Goal: Information Seeking & Learning: Learn about a topic

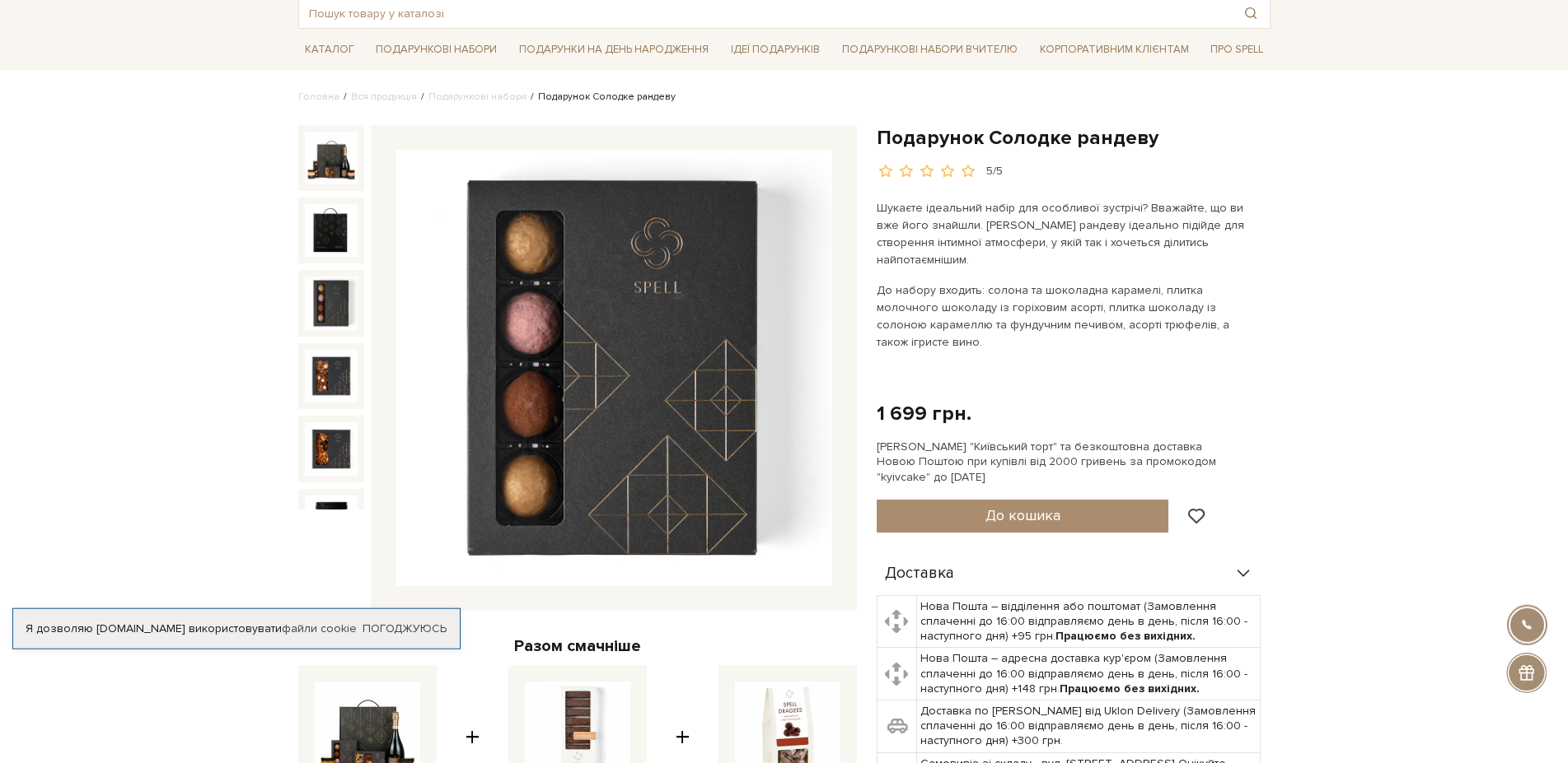
scroll to position [84, 0]
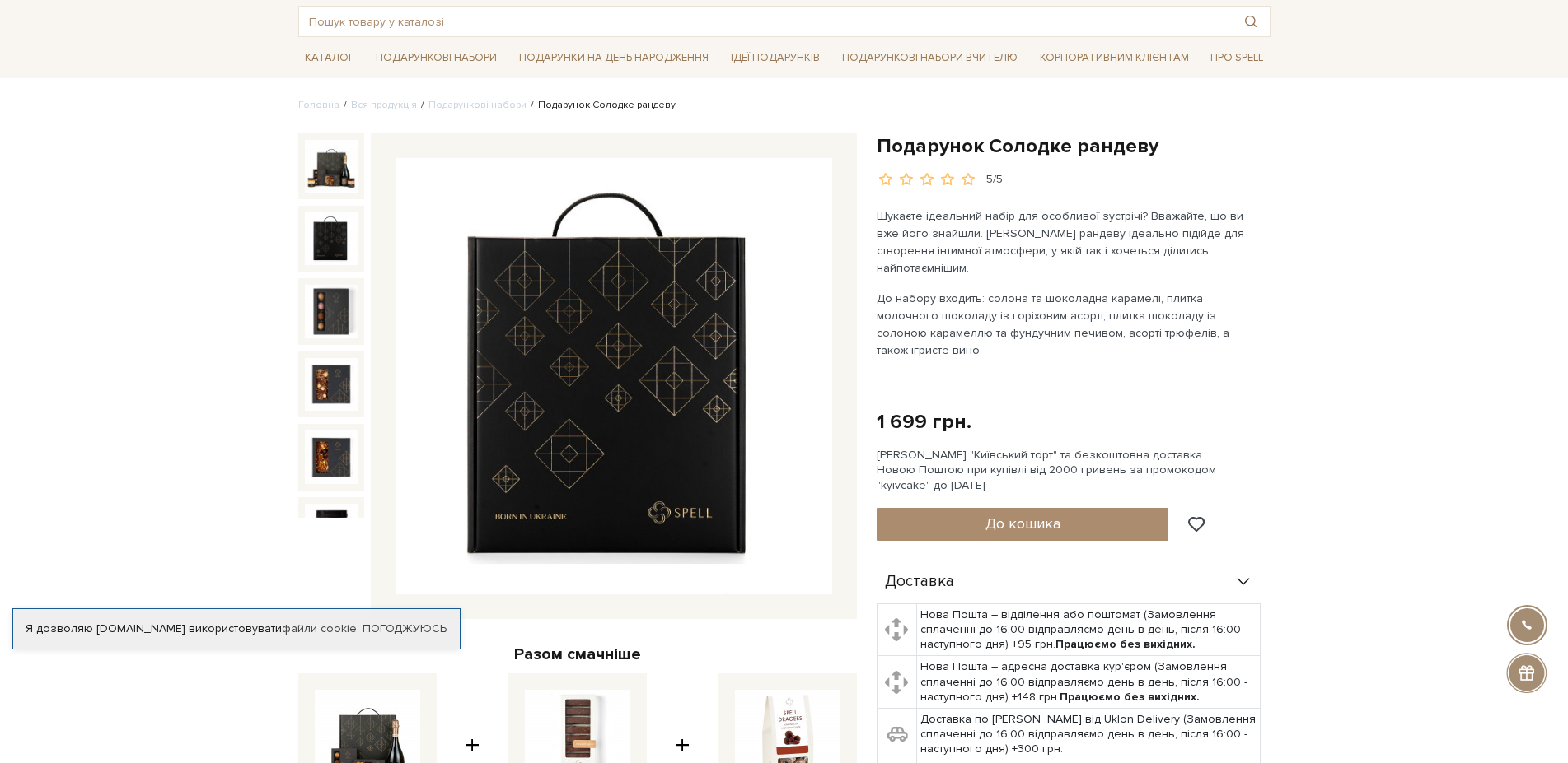
click at [320, 222] on img at bounding box center [331, 239] width 53 height 53
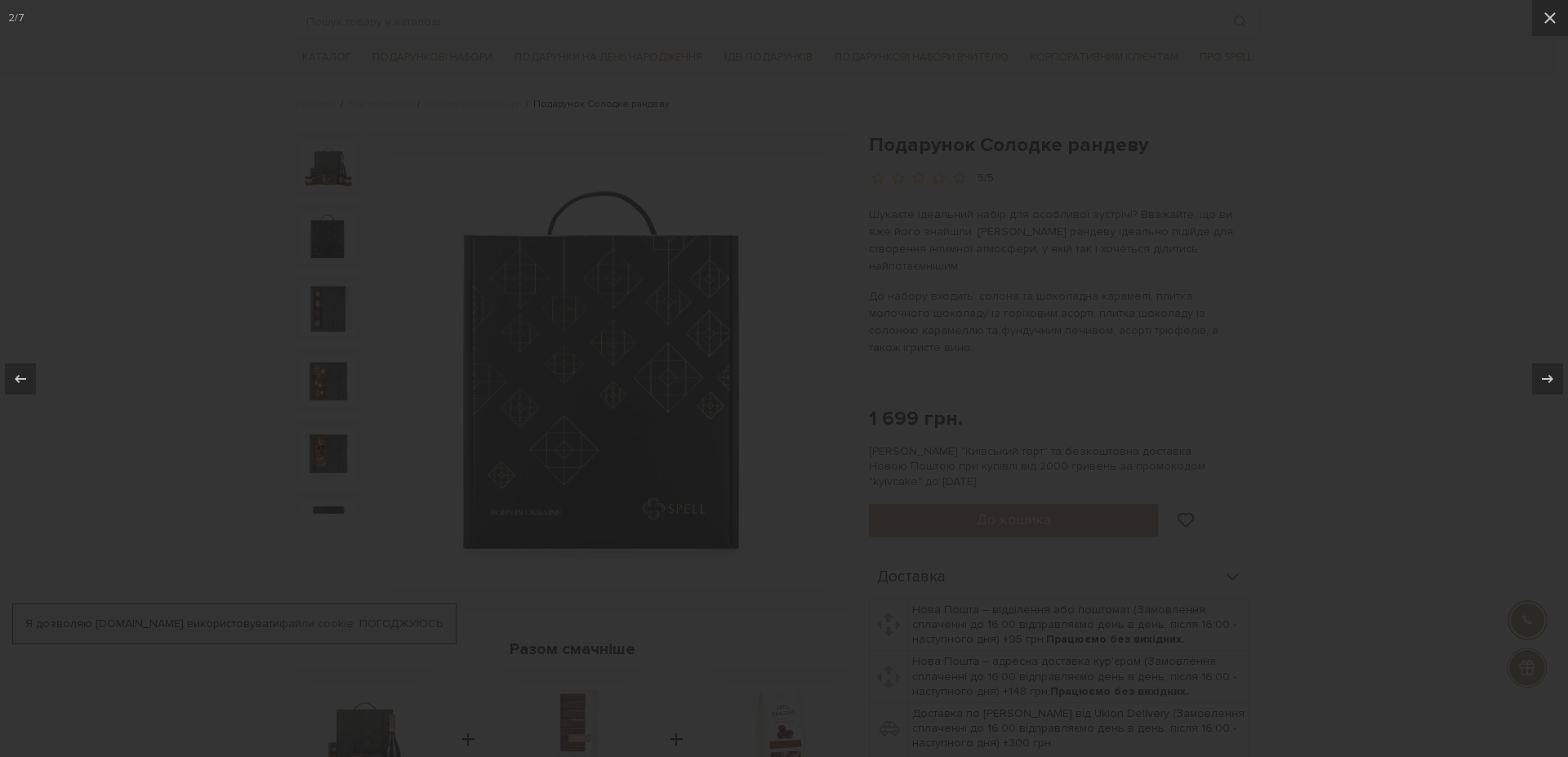
click at [313, 256] on div at bounding box center [784, 378] width 1568 height 757
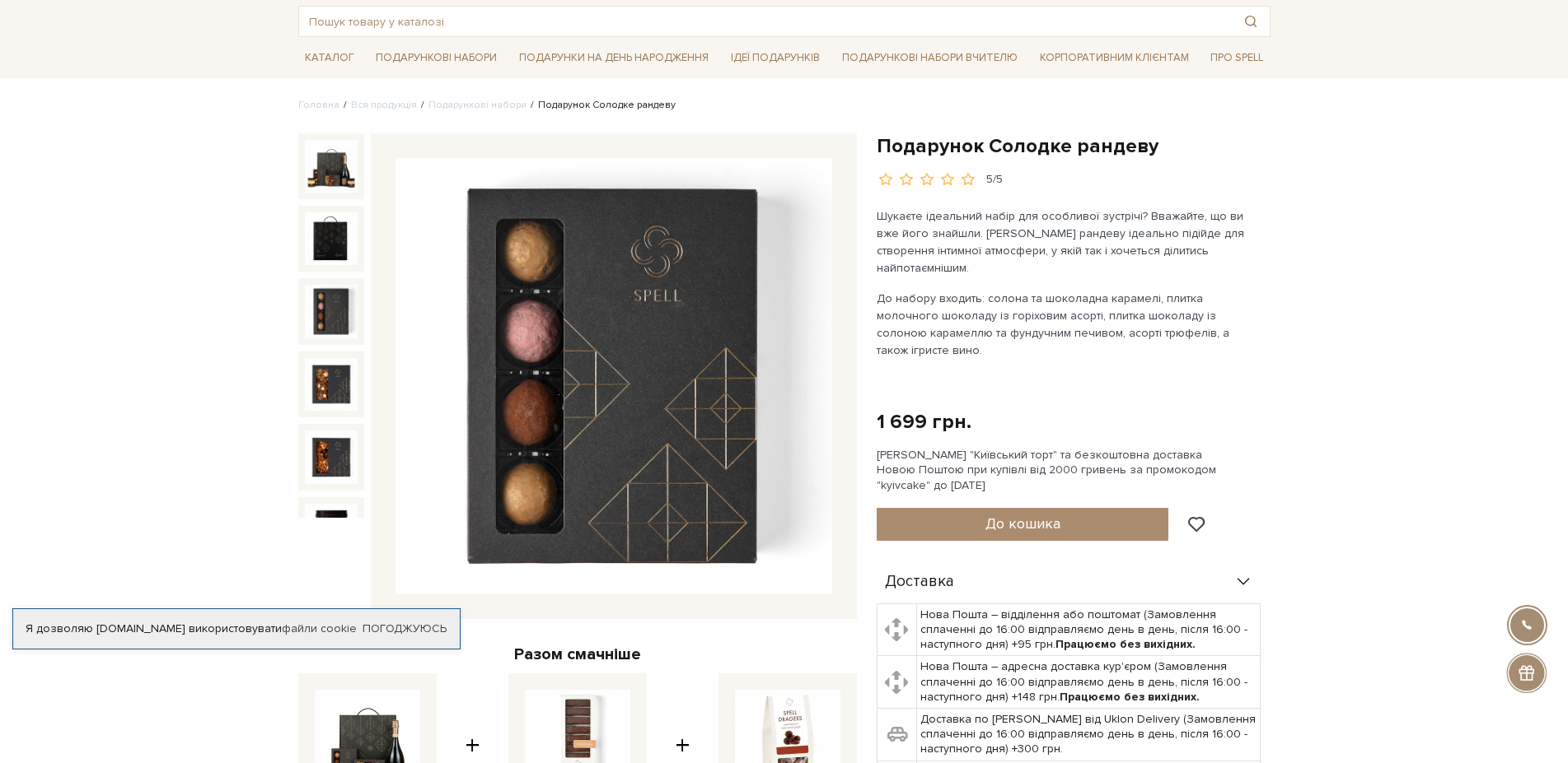
click at [327, 285] on img at bounding box center [331, 311] width 53 height 53
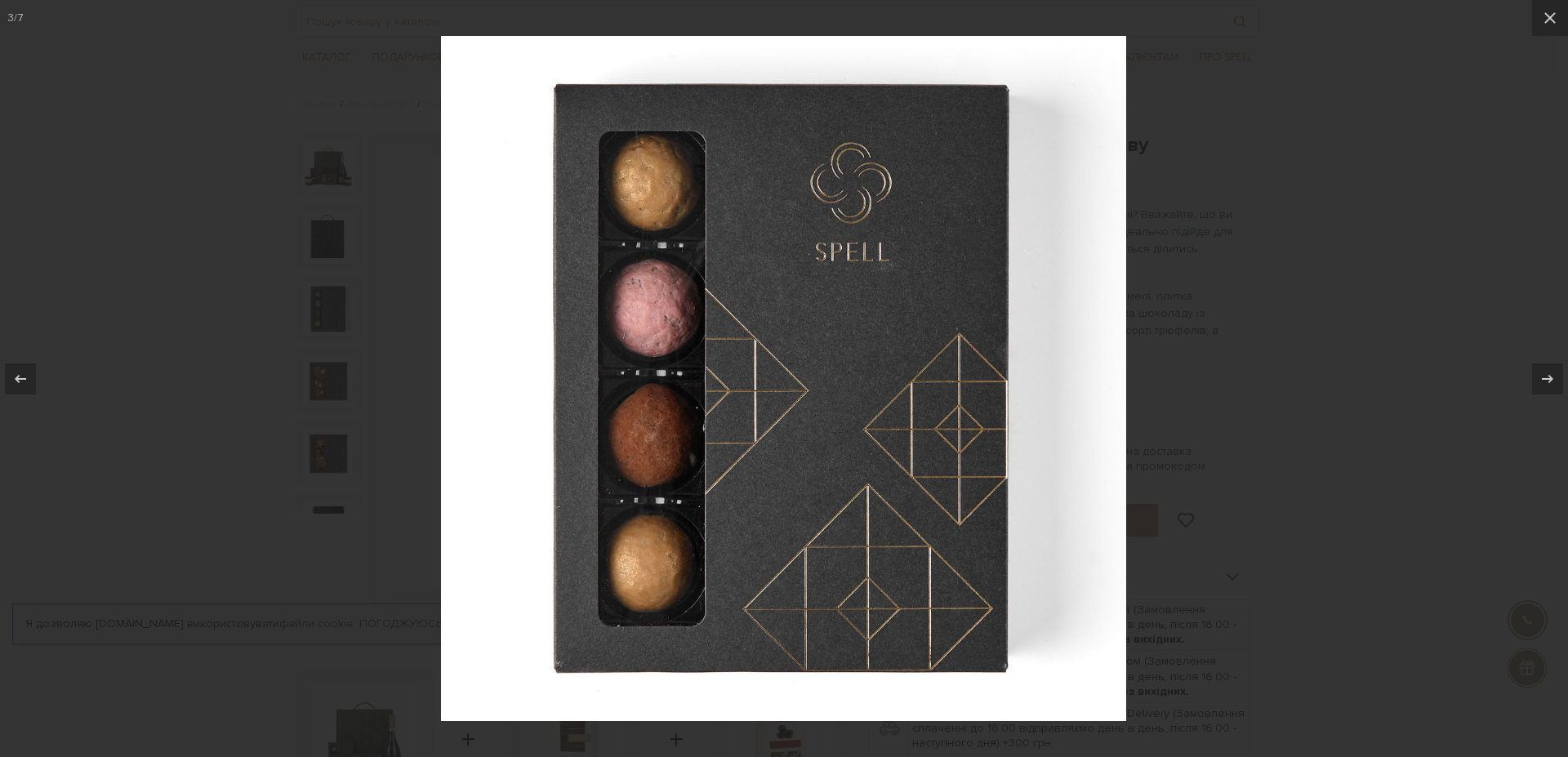
click at [313, 334] on div at bounding box center [784, 378] width 1568 height 757
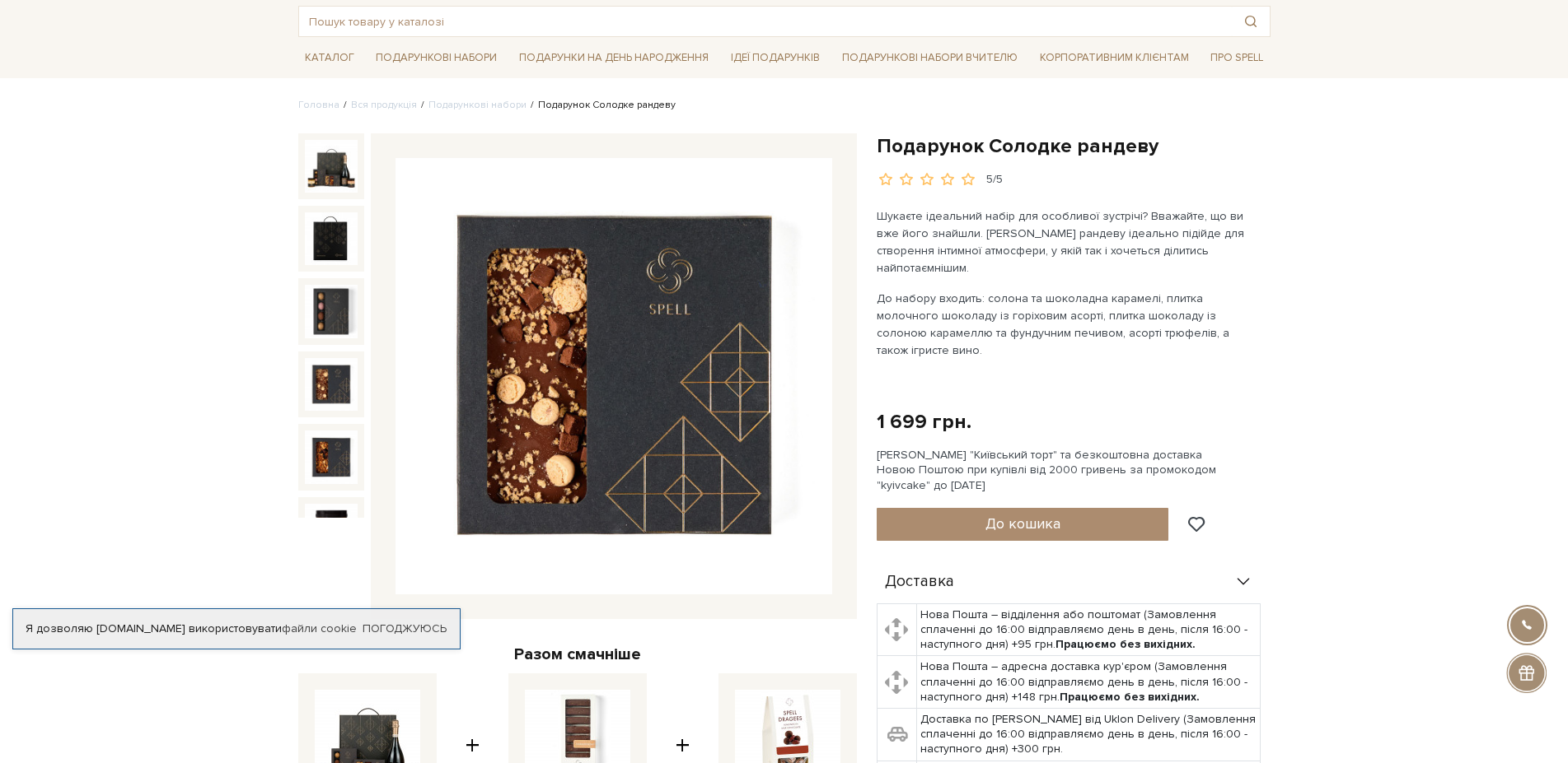
click at [326, 358] on img at bounding box center [331, 384] width 53 height 53
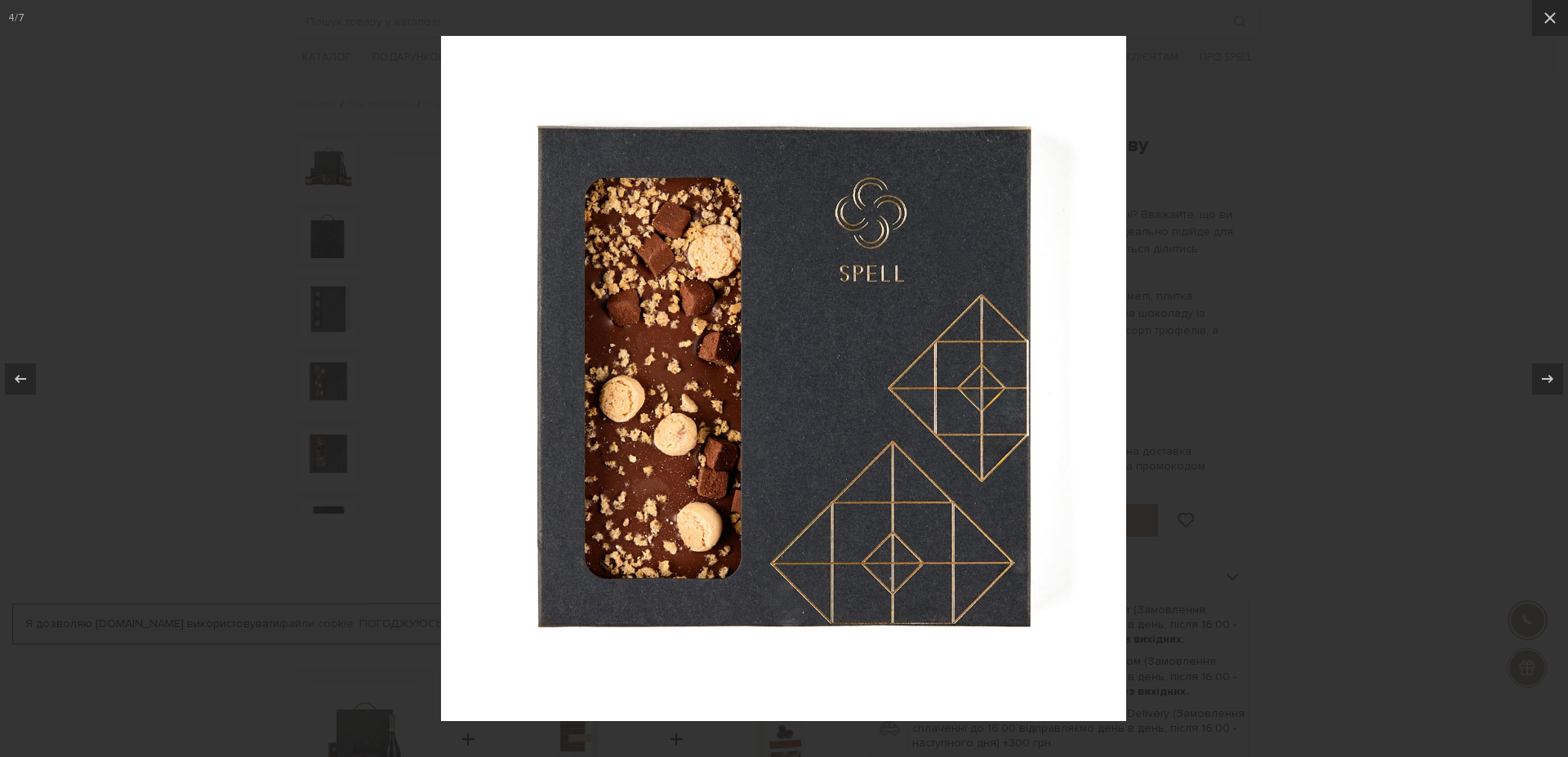
click at [311, 369] on div at bounding box center [784, 378] width 1568 height 757
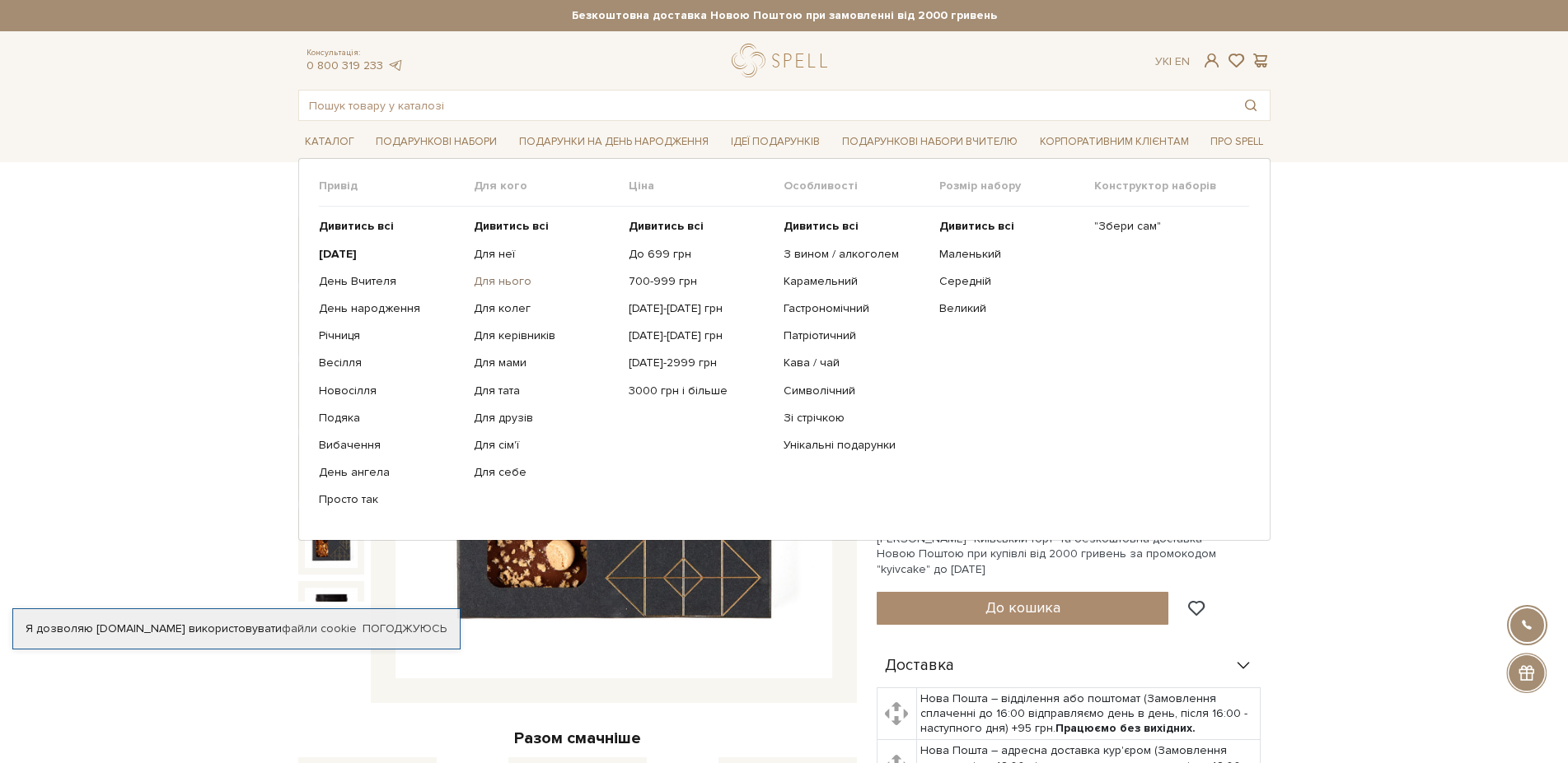
click at [498, 277] on link "Для нього" at bounding box center [544, 281] width 142 height 15
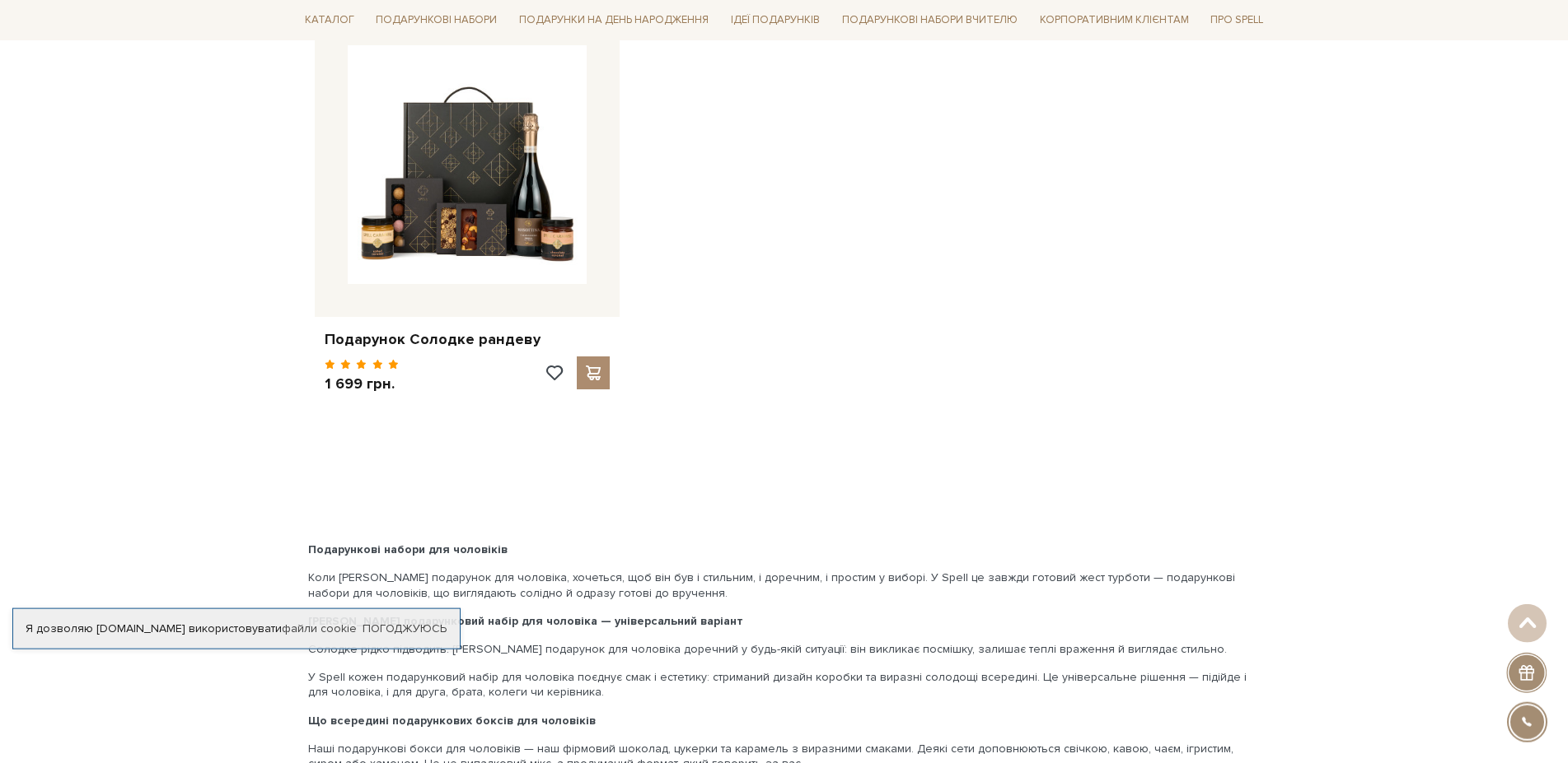
scroll to position [2604, 0]
